Goal: Information Seeking & Learning: Learn about a topic

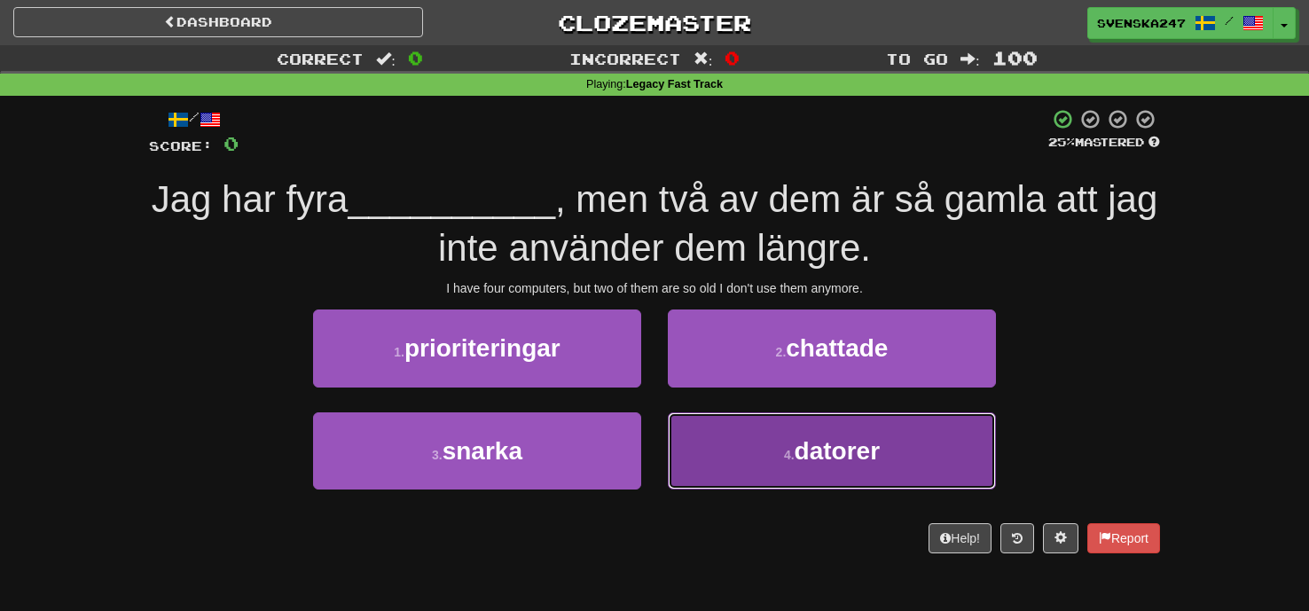
click at [816, 484] on button "4 . datorer" at bounding box center [832, 451] width 328 height 77
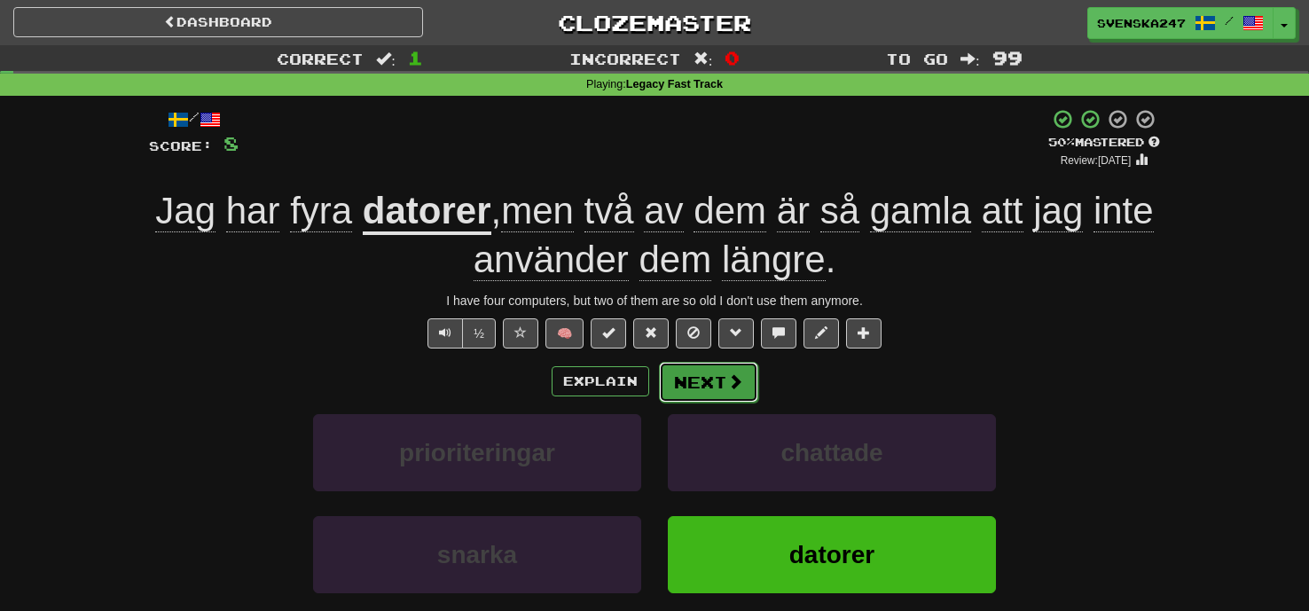
click at [708, 389] on button "Next" at bounding box center [708, 382] width 99 height 41
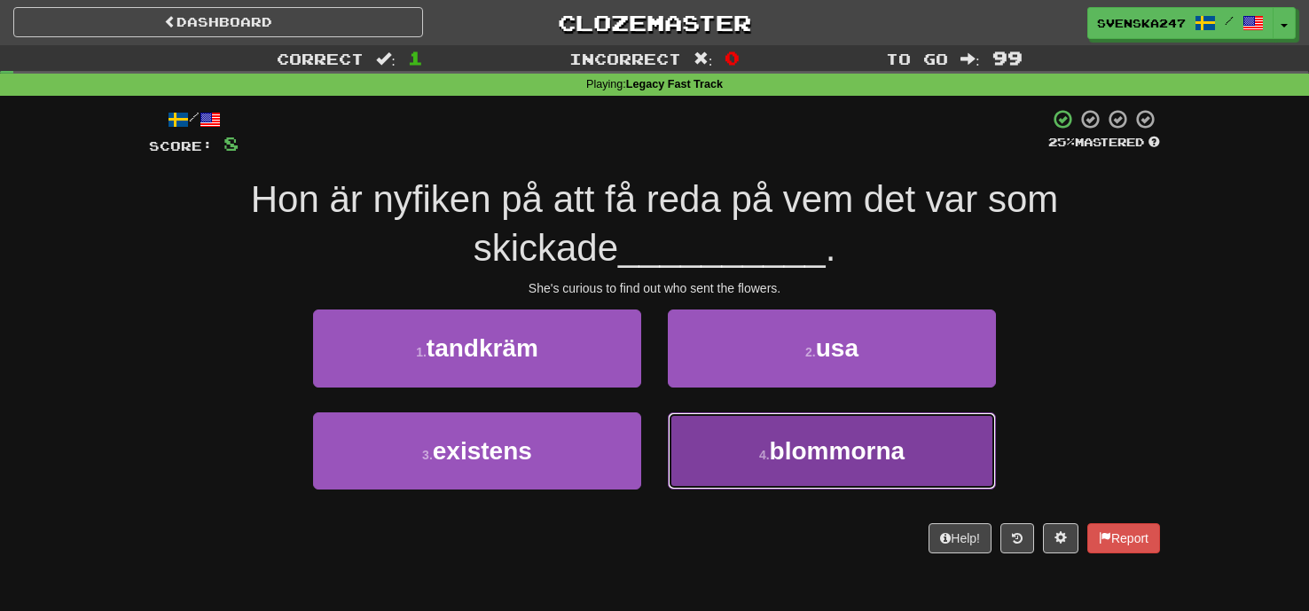
click at [790, 452] on span "blommorna" at bounding box center [837, 451] width 135 height 28
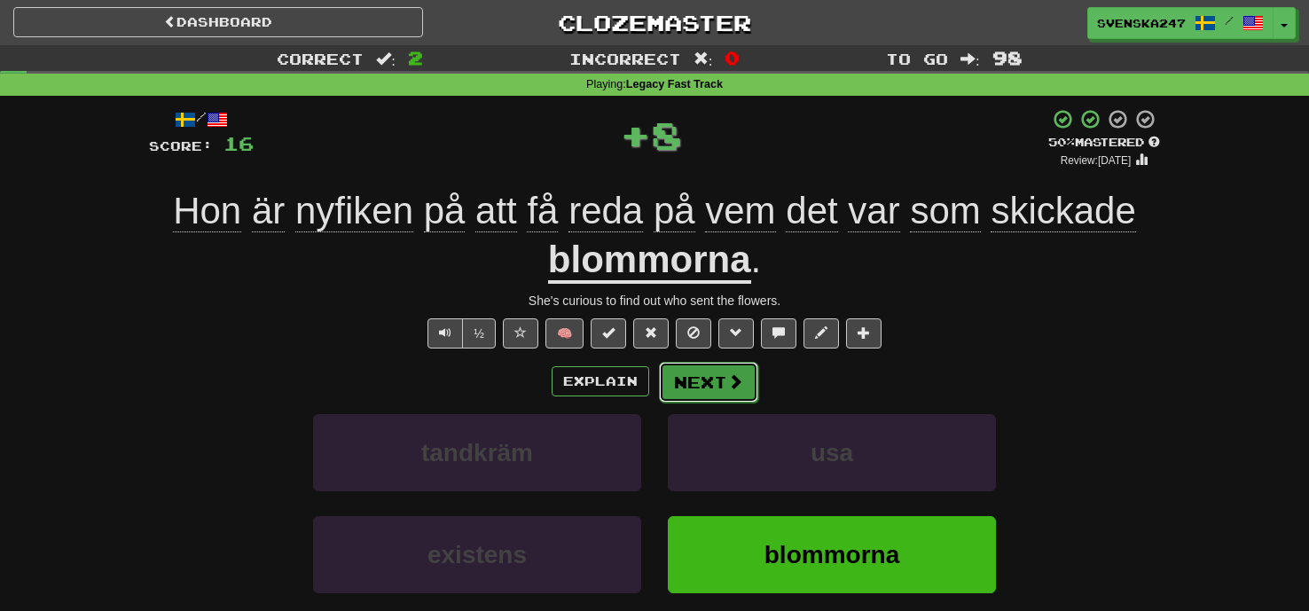
click at [672, 388] on button "Next" at bounding box center [708, 382] width 99 height 41
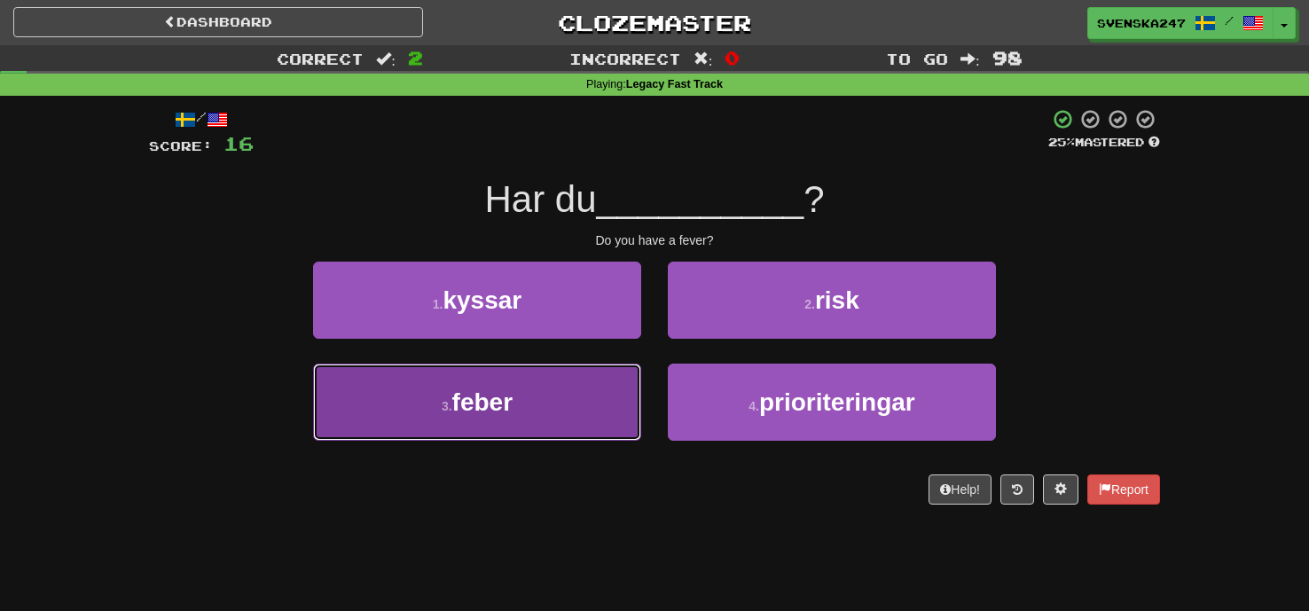
click at [608, 397] on button "3 . feber" at bounding box center [477, 402] width 328 height 77
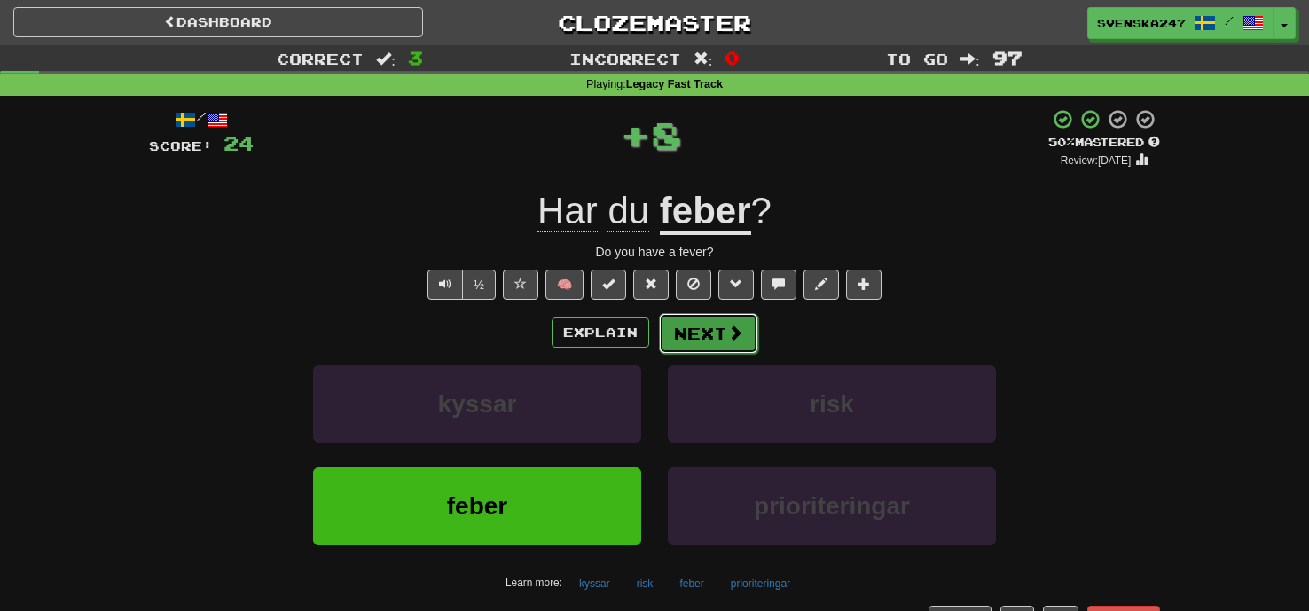
click at [690, 342] on button "Next" at bounding box center [708, 333] width 99 height 41
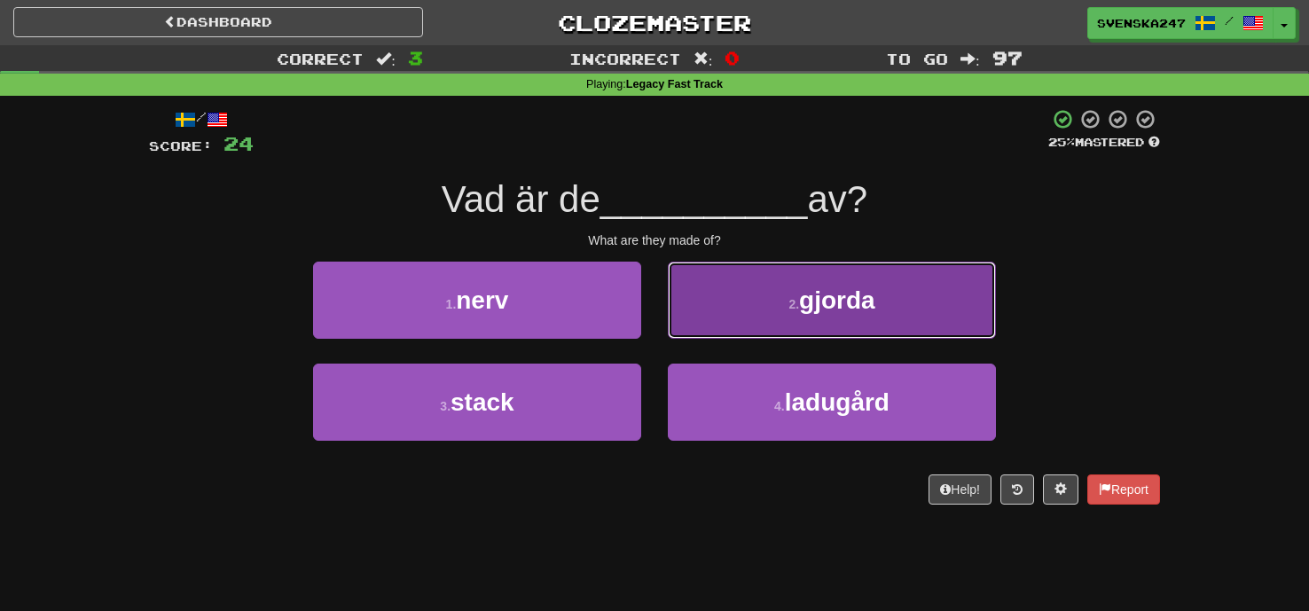
click at [815, 324] on button "2 . gjorda" at bounding box center [832, 300] width 328 height 77
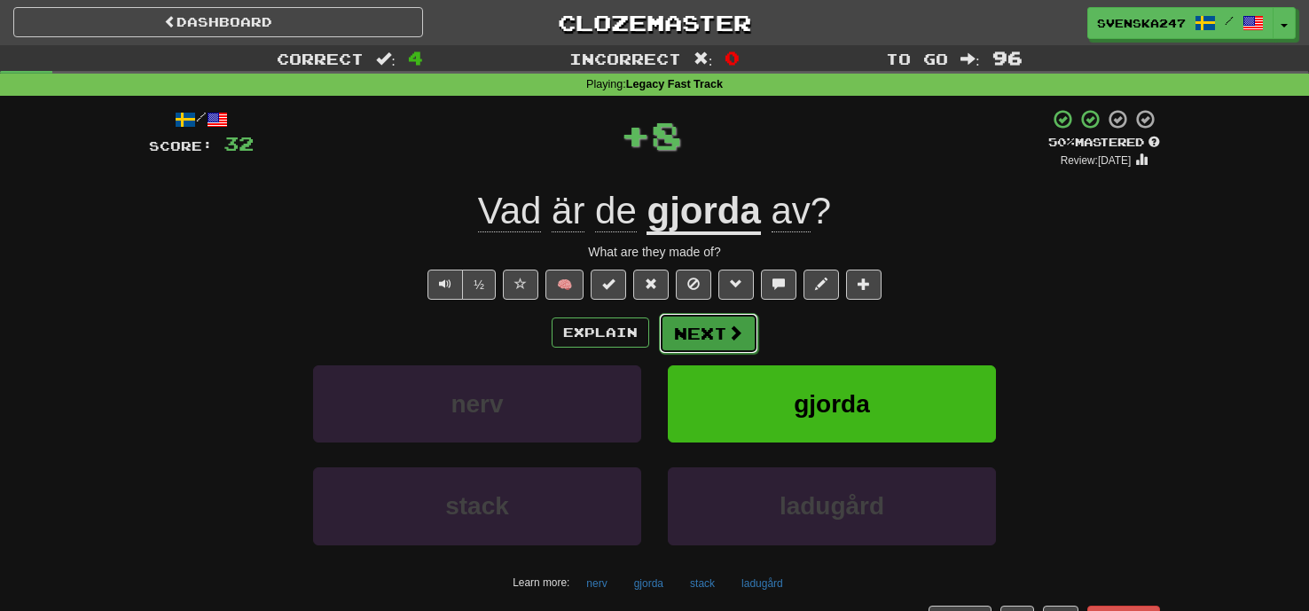
click at [719, 328] on button "Next" at bounding box center [708, 333] width 99 height 41
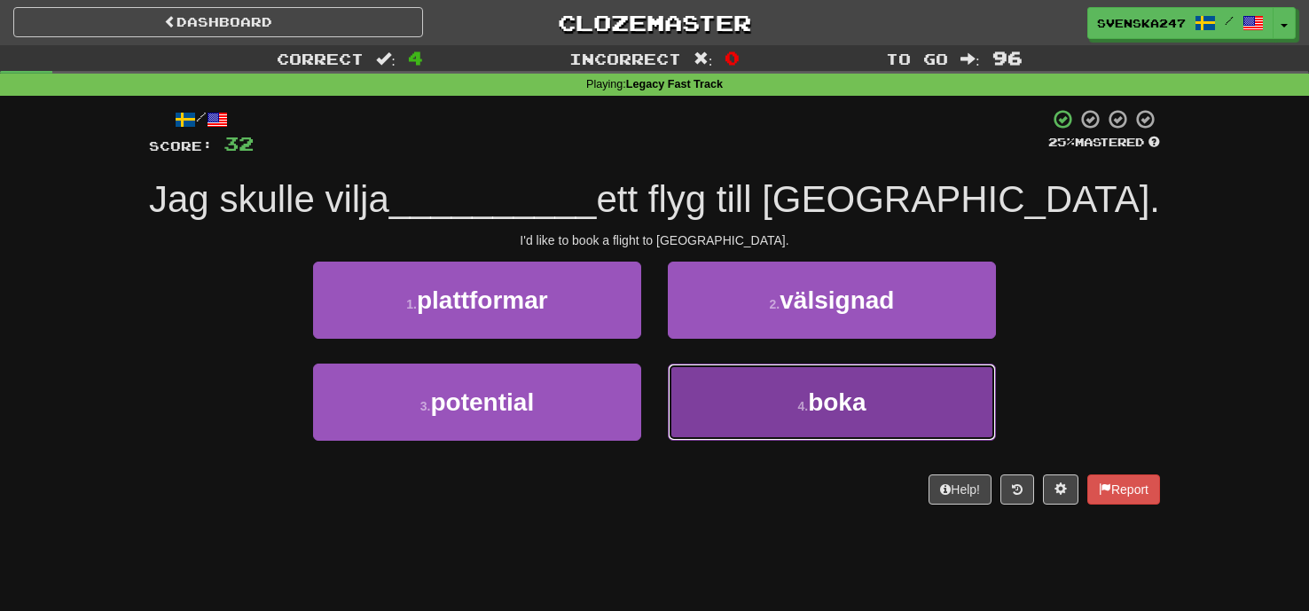
click at [776, 413] on button "4 . boka" at bounding box center [832, 402] width 328 height 77
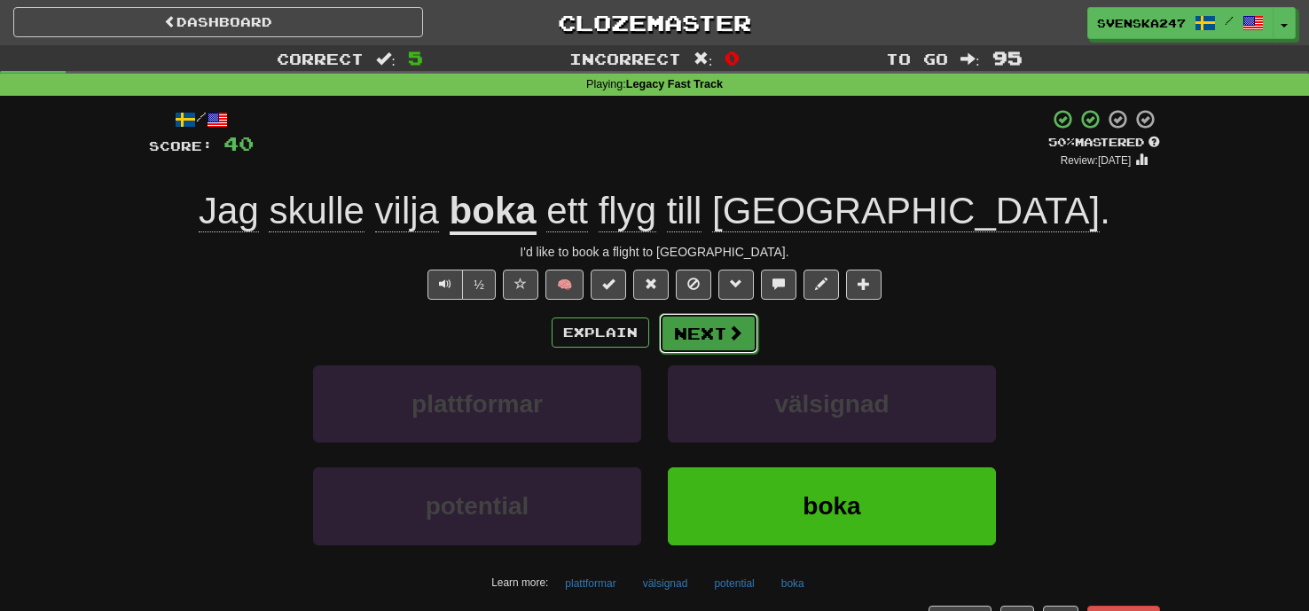
click at [680, 342] on button "Next" at bounding box center [708, 333] width 99 height 41
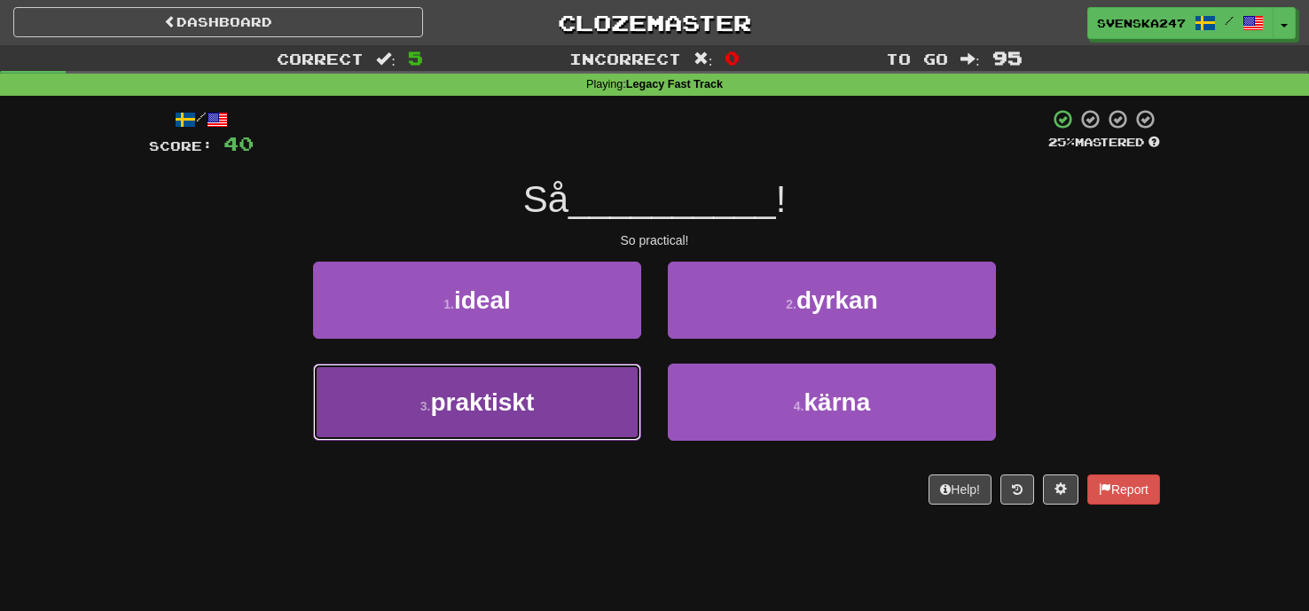
click at [579, 411] on button "3 . praktiskt" at bounding box center [477, 402] width 328 height 77
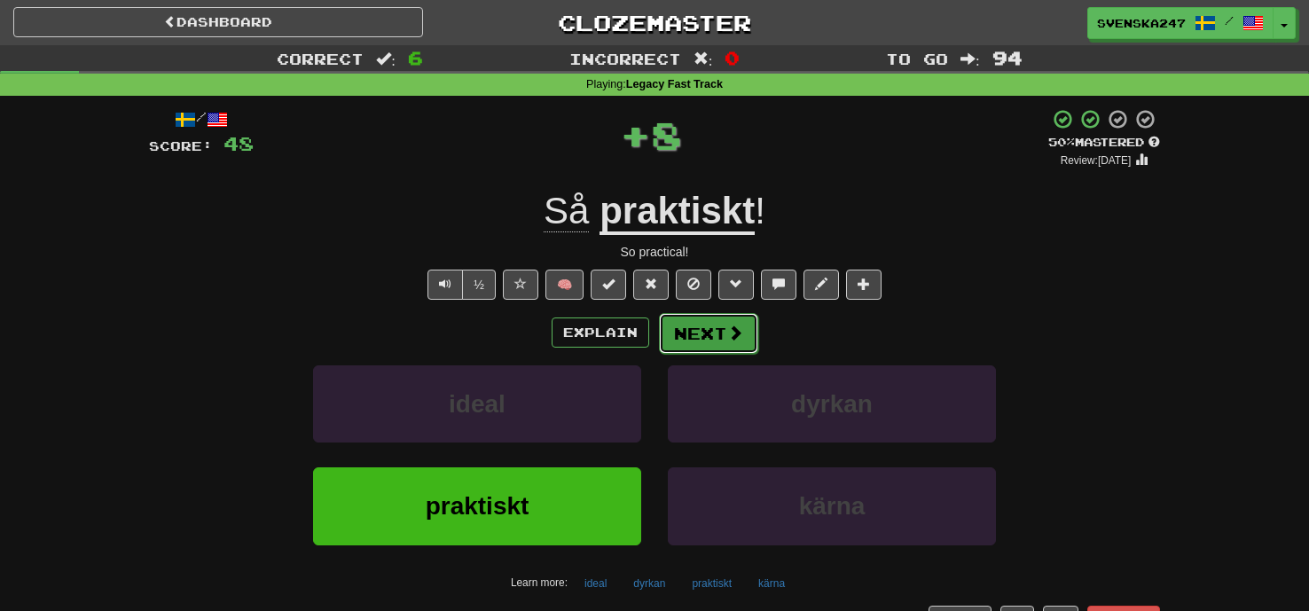
click at [721, 350] on button "Next" at bounding box center [708, 333] width 99 height 41
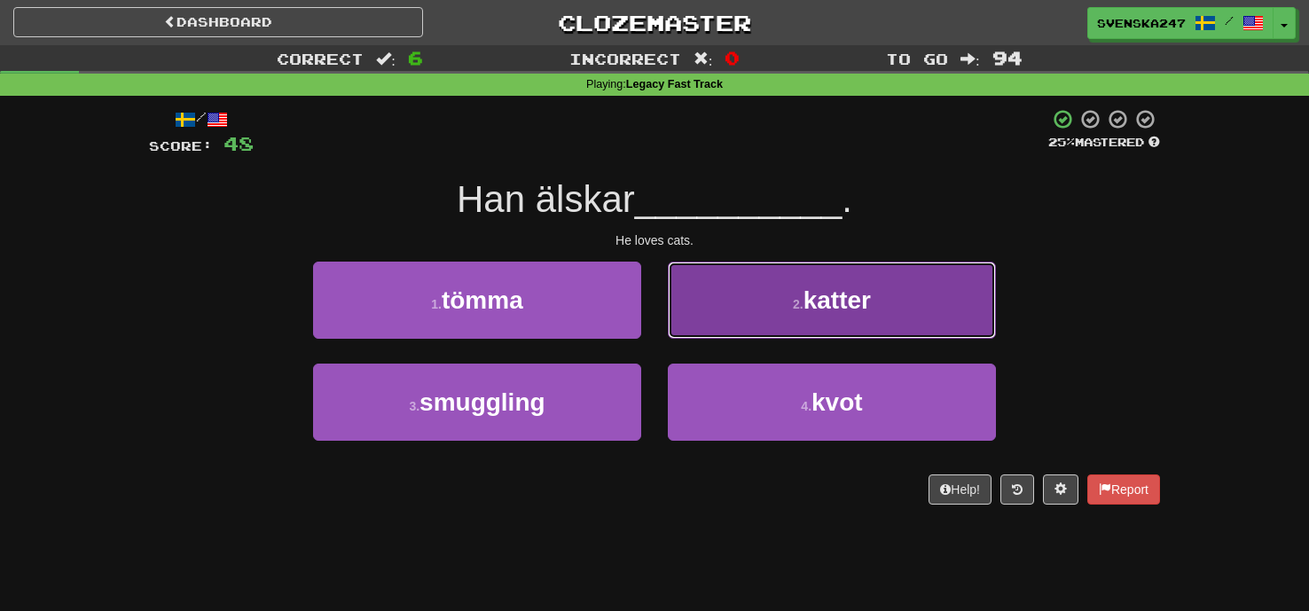
click at [770, 308] on button "2 . katter" at bounding box center [832, 300] width 328 height 77
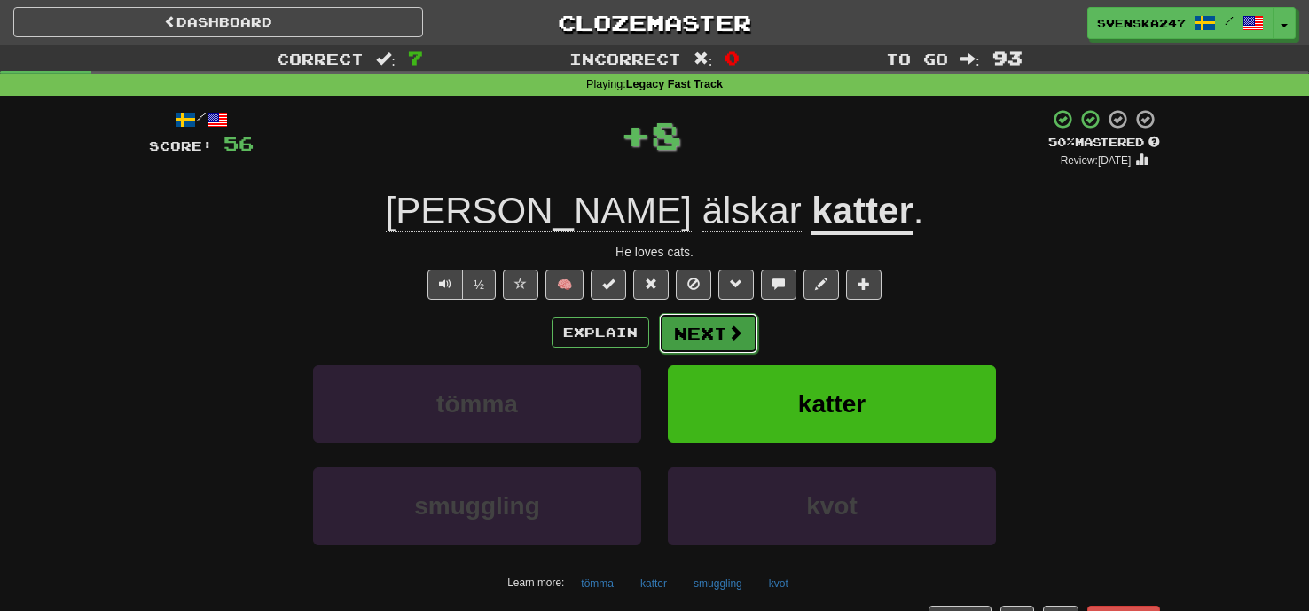
click at [740, 333] on span at bounding box center [735, 333] width 16 height 16
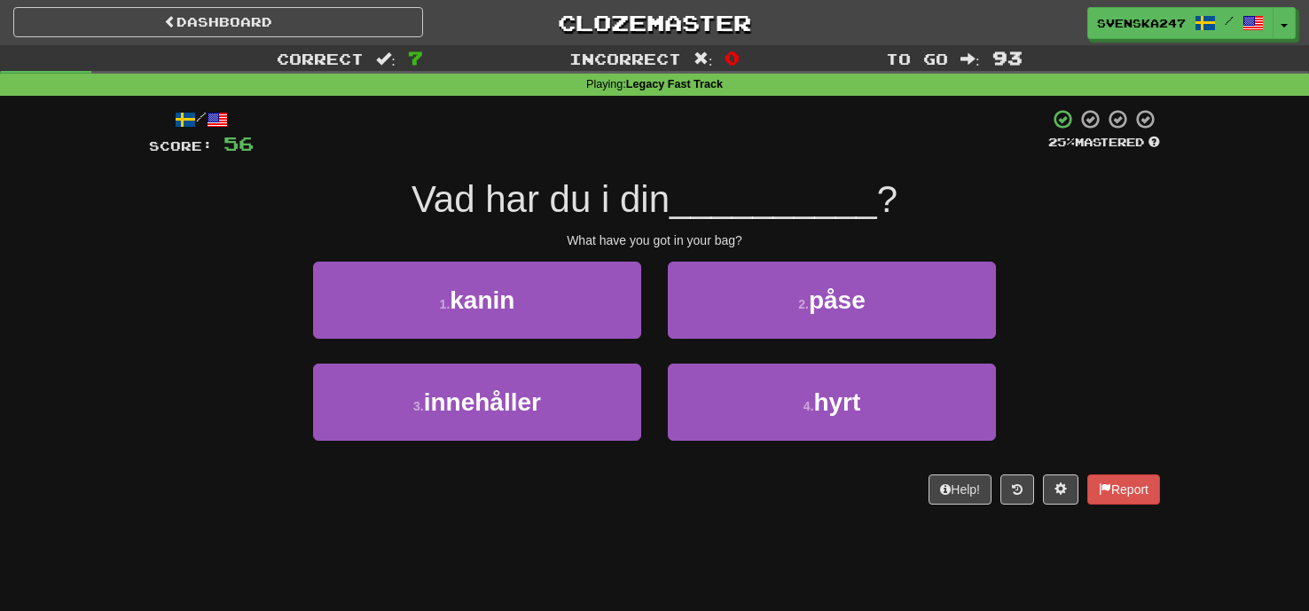
click at [534, 441] on div "3 . innehåller" at bounding box center [477, 415] width 355 height 102
click at [559, 442] on div "3 . innehåller" at bounding box center [477, 415] width 355 height 102
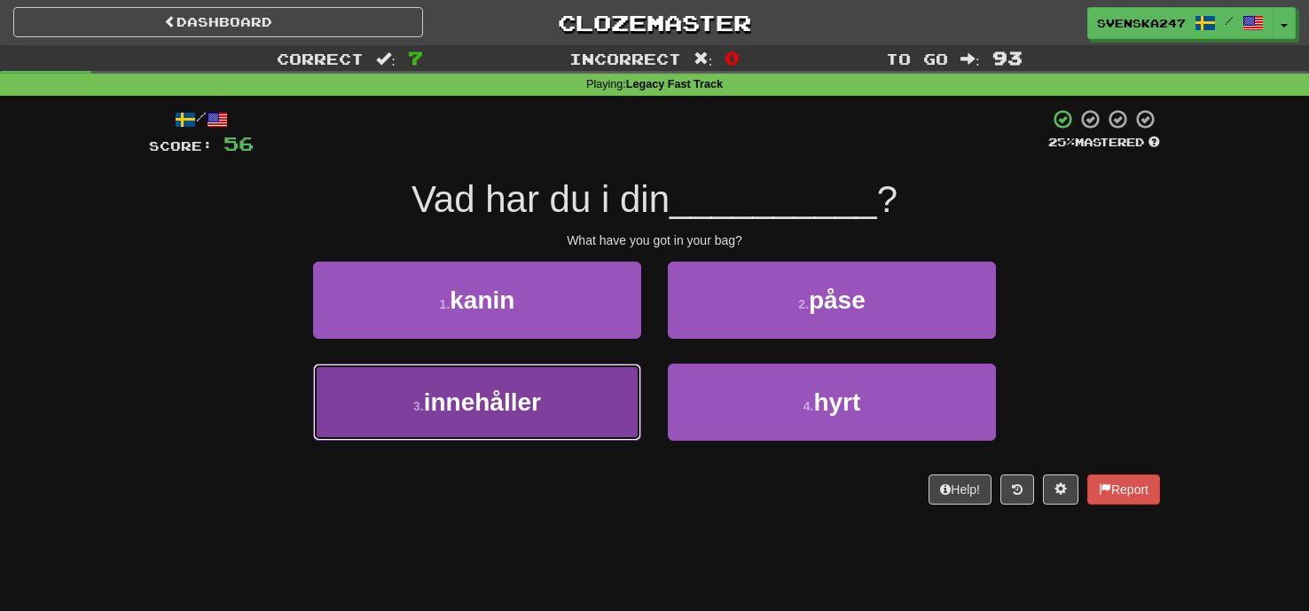
click at [546, 417] on button "3 . innehåller" at bounding box center [477, 402] width 328 height 77
